Goal: Task Accomplishment & Management: Manage account settings

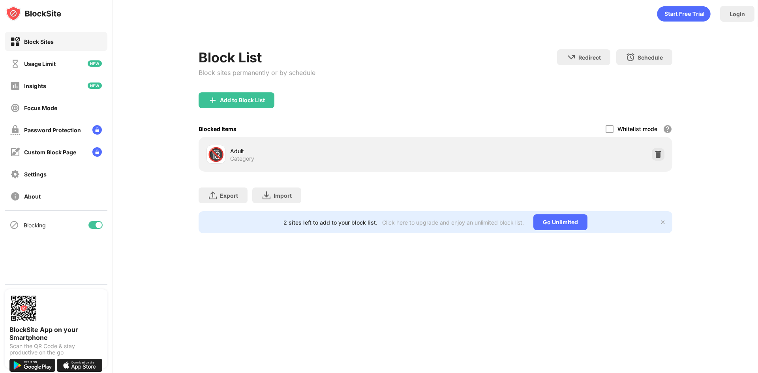
click at [658, 156] on img at bounding box center [658, 154] width 8 height 8
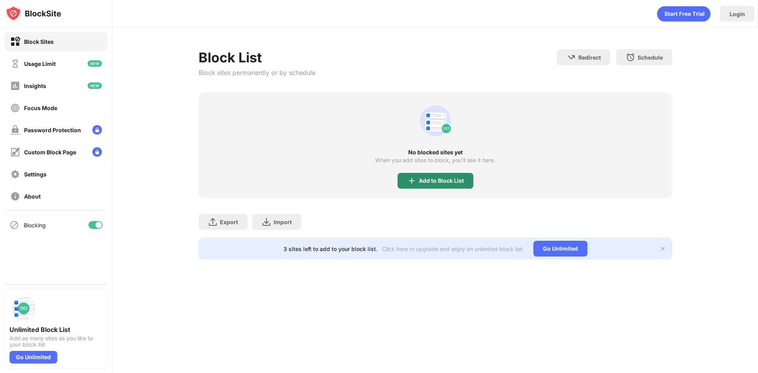
click at [419, 186] on div "Add to Block List" at bounding box center [436, 181] width 76 height 16
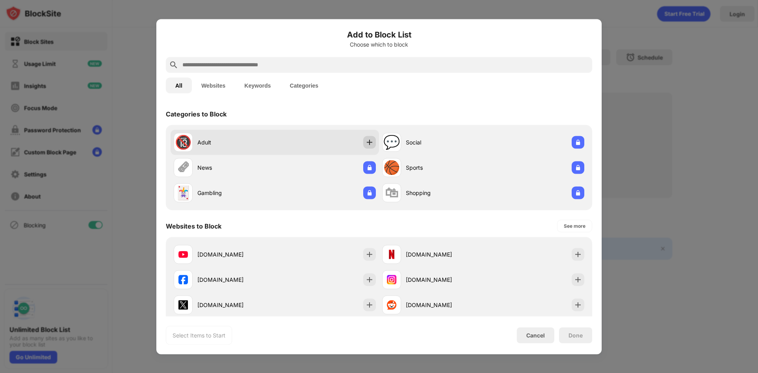
click at [366, 145] on img at bounding box center [370, 142] width 8 height 8
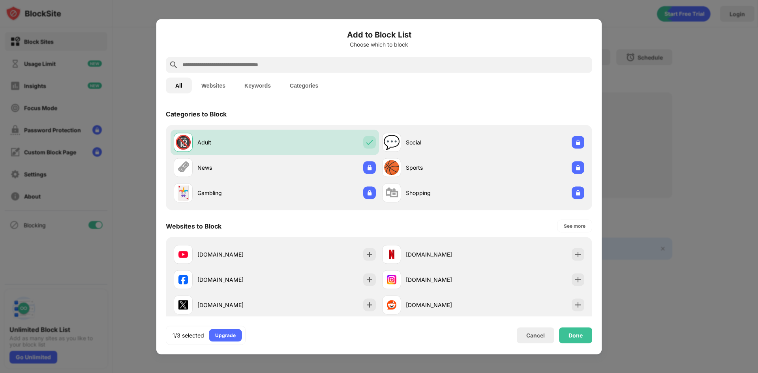
click at [258, 64] on input "text" at bounding box center [386, 64] width 408 height 9
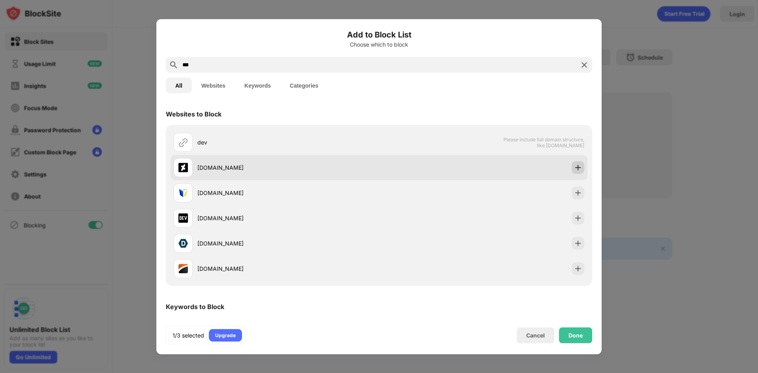
type input "***"
click at [576, 168] on img at bounding box center [578, 167] width 8 height 8
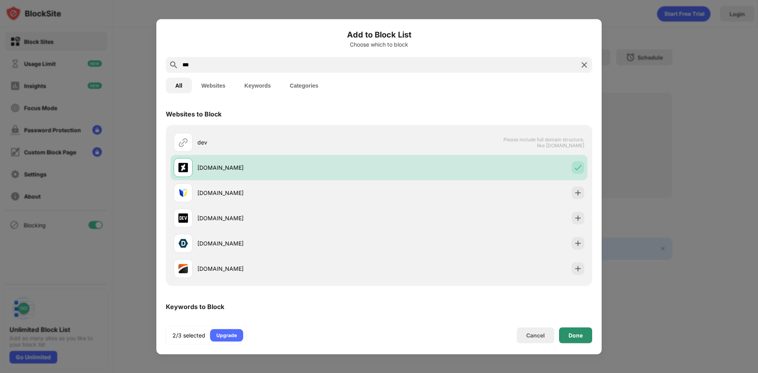
click at [577, 331] on div "Done" at bounding box center [575, 335] width 33 height 16
